Goal: Information Seeking & Learning: Learn about a topic

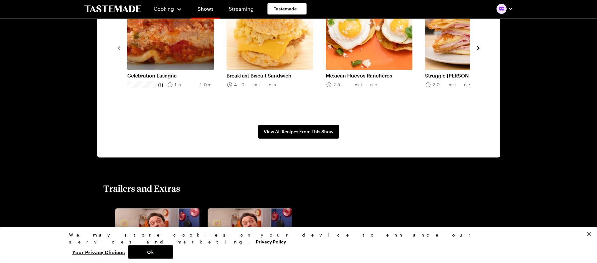
scroll to position [552, 0]
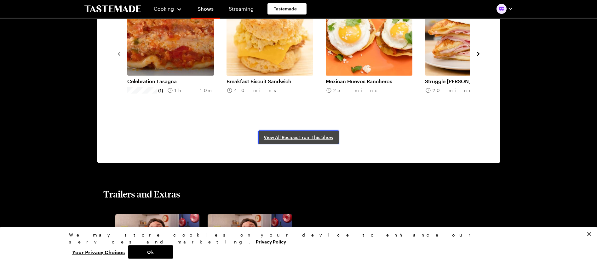
click at [324, 136] on span "View All Recipes From This Show" at bounding box center [299, 137] width 70 height 6
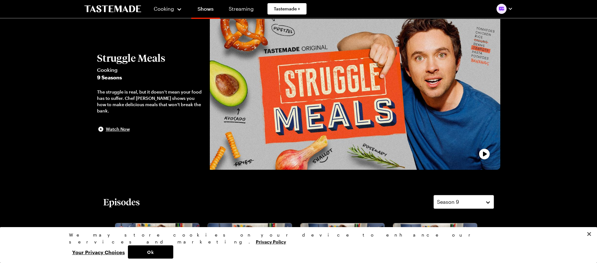
scroll to position [0, 0]
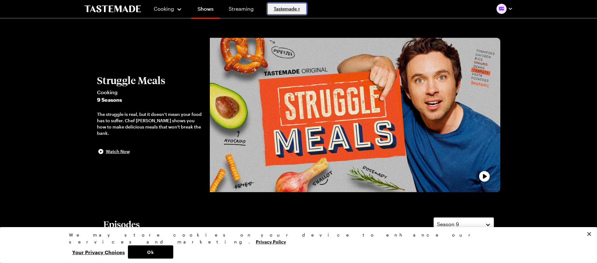
click at [288, 8] on span "Tastemade +" at bounding box center [287, 9] width 26 height 6
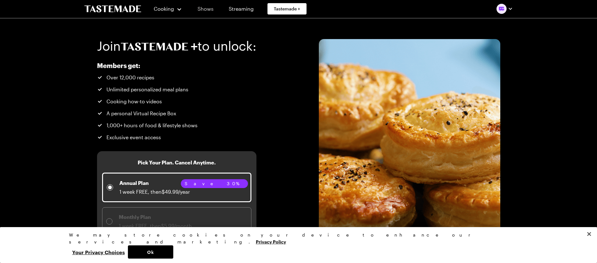
click at [204, 10] on link "Shows" at bounding box center [205, 9] width 29 height 18
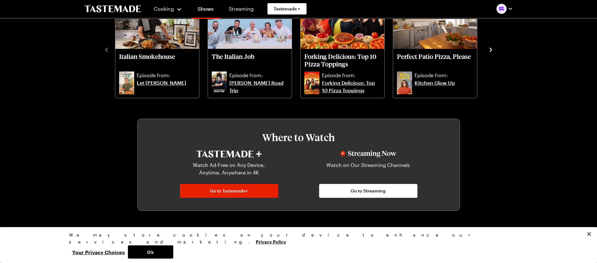
scroll to position [409, 0]
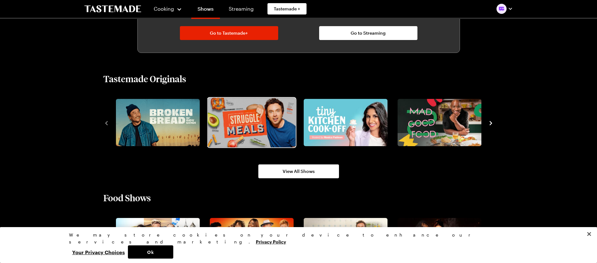
click at [242, 121] on img "2 / 8" at bounding box center [252, 122] width 88 height 49
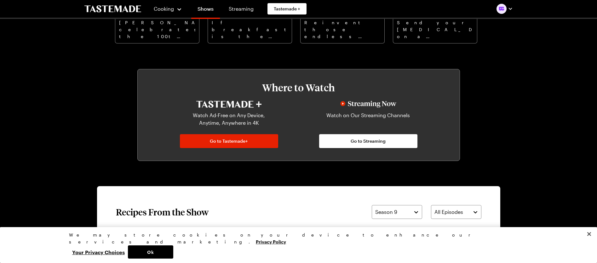
scroll to position [283, 0]
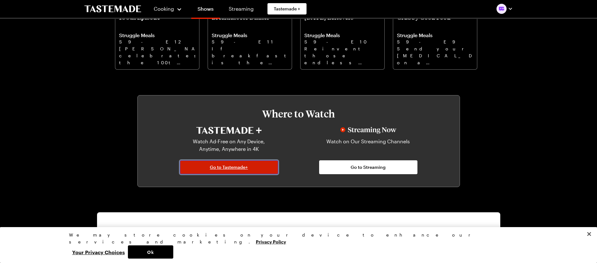
click at [241, 166] on span "Go to Tastemade+" at bounding box center [229, 167] width 38 height 6
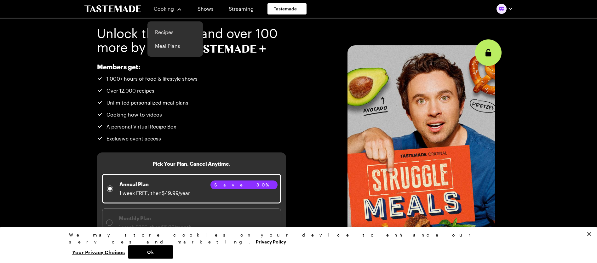
click at [165, 33] on link "Recipes" at bounding box center [175, 32] width 48 height 14
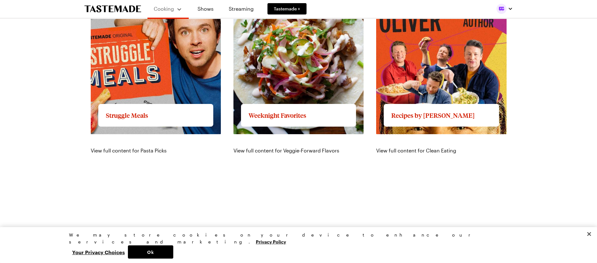
scroll to position [630, 0]
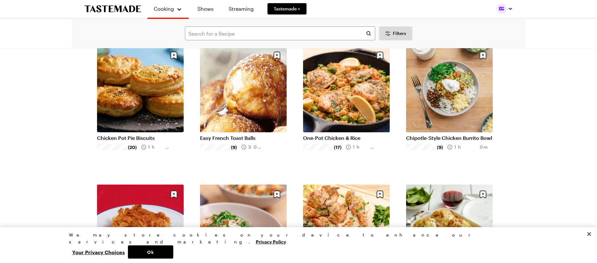
scroll to position [31, 0]
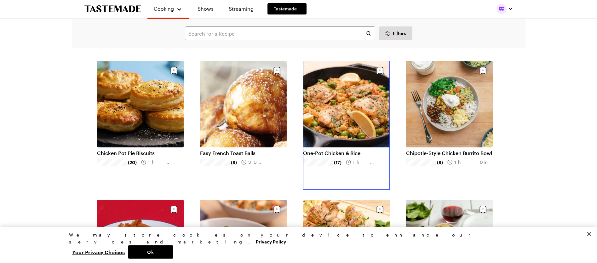
click at [359, 150] on link "One-Pot Chicken & Rice" at bounding box center [346, 153] width 87 height 6
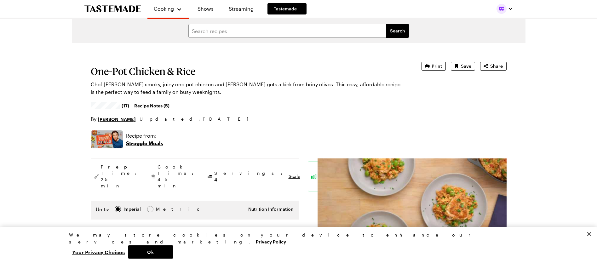
type textarea "x"
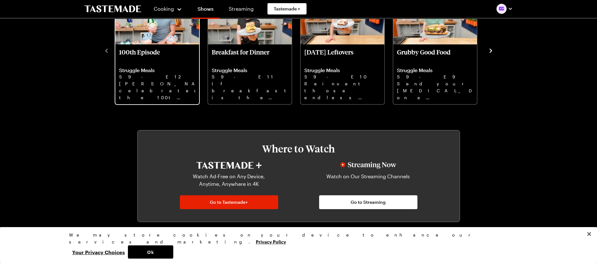
scroll to position [17, 0]
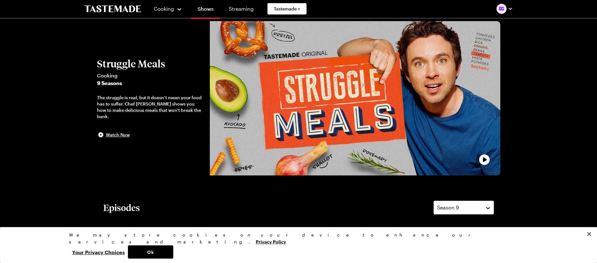
click at [121, 8] on icon "To Tastemade Home Page" at bounding box center [112, 8] width 57 height 7
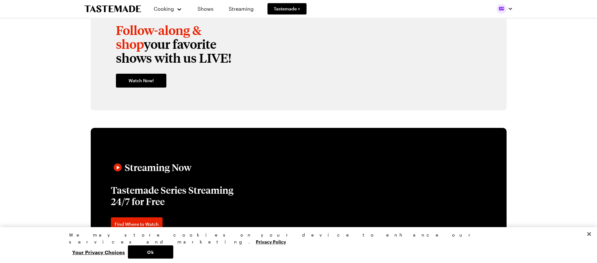
scroll to position [1134, 0]
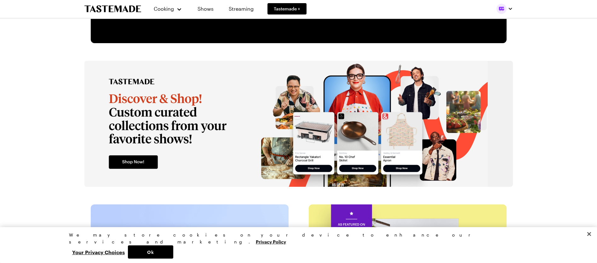
click at [136, 163] on img at bounding box center [285, 124] width 403 height 126
